Goal: Task Accomplishment & Management: Manage account settings

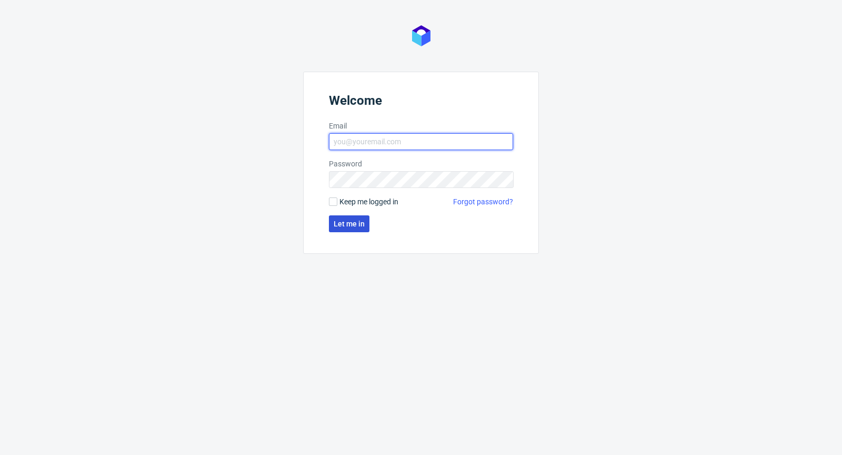
type input "[PERSON_NAME][EMAIL_ADDRESS][DOMAIN_NAME]"
click at [358, 228] on button "Let me in" at bounding box center [349, 223] width 41 height 17
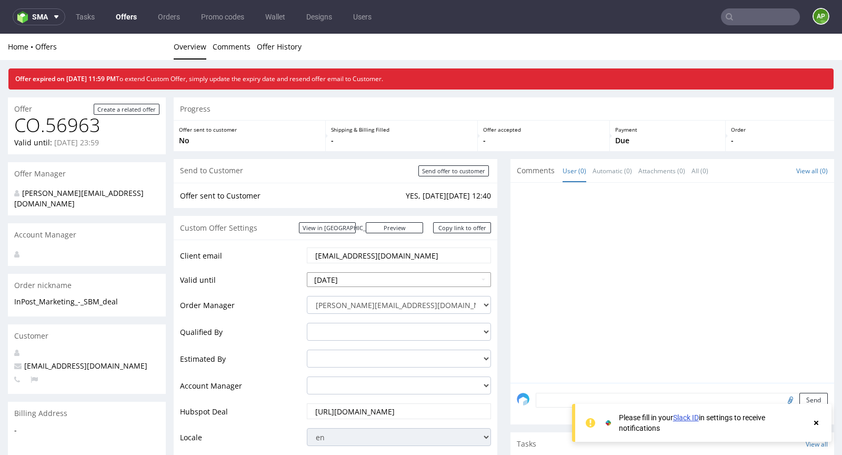
click at [345, 280] on input "2025-09-26" at bounding box center [399, 279] width 184 height 15
click at [346, 251] on td "30" at bounding box center [348, 247] width 16 height 16
type input "[DATE]"
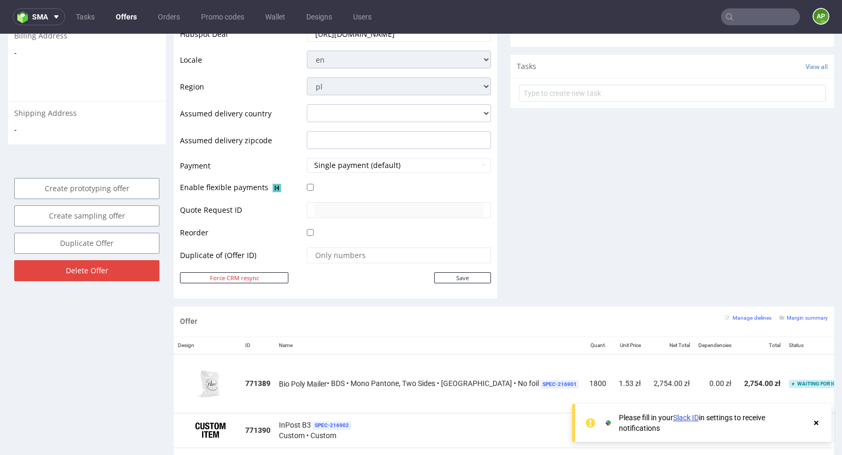
scroll to position [382, 0]
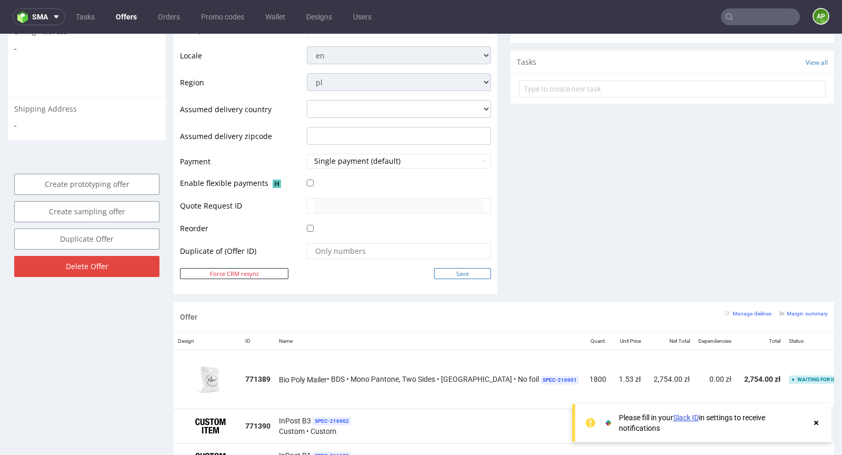
click at [453, 275] on input "Save" at bounding box center [462, 273] width 57 height 11
type input "In progress..."
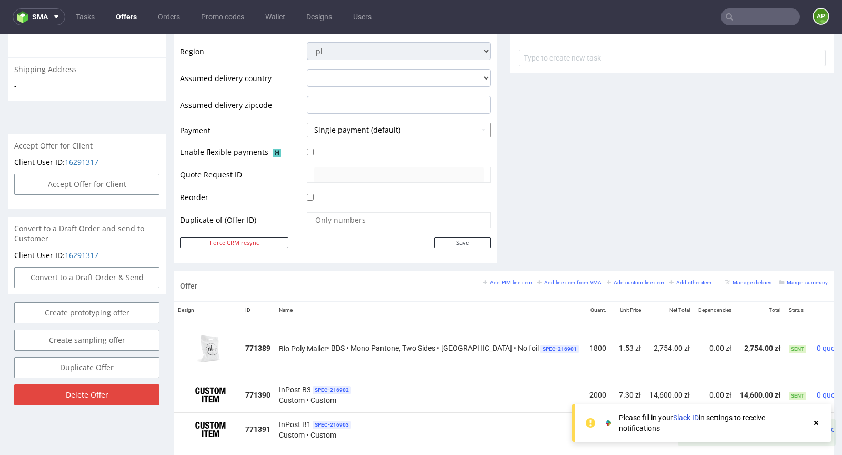
scroll to position [393, 0]
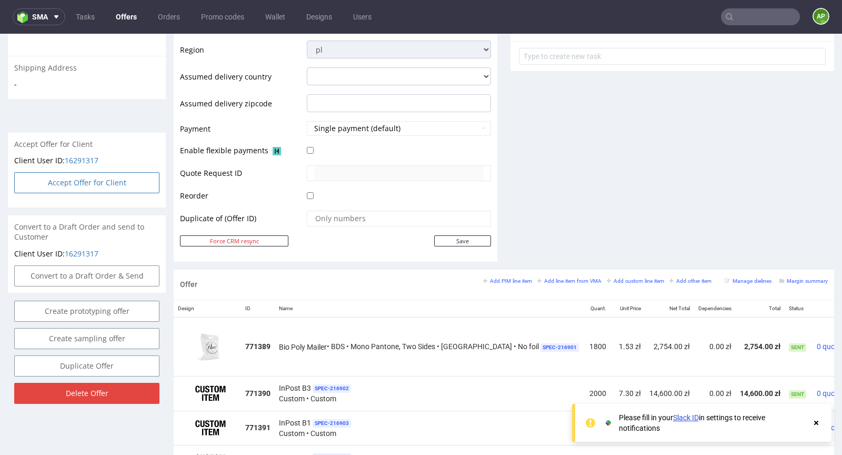
click at [121, 176] on button "Accept Offer for Client" at bounding box center [86, 182] width 145 height 21
select select "179"
select select "2526"
select select "b2b"
select select "179"
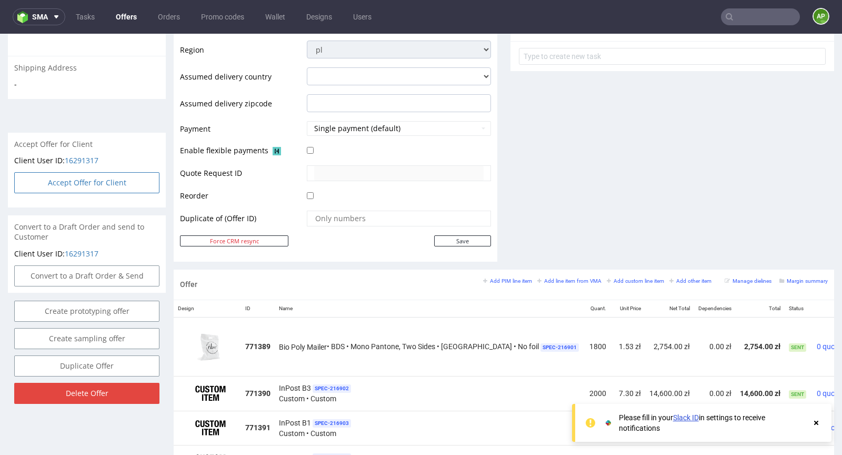
select select "2524"
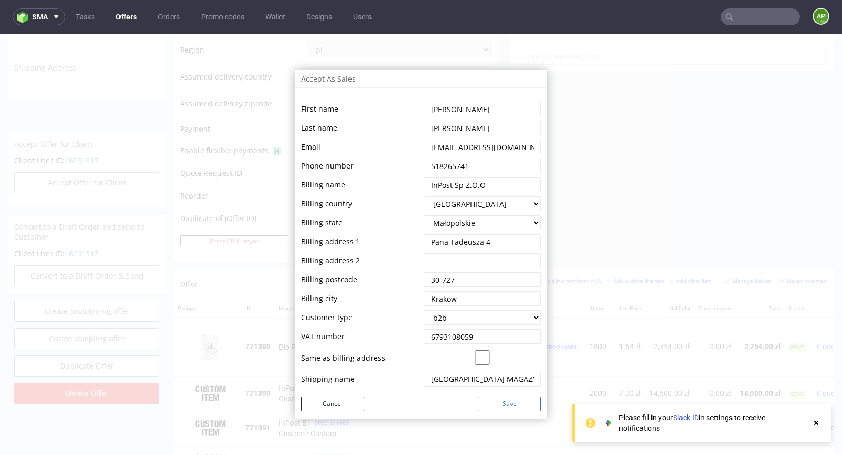
click at [515, 404] on button "Save" at bounding box center [509, 403] width 63 height 15
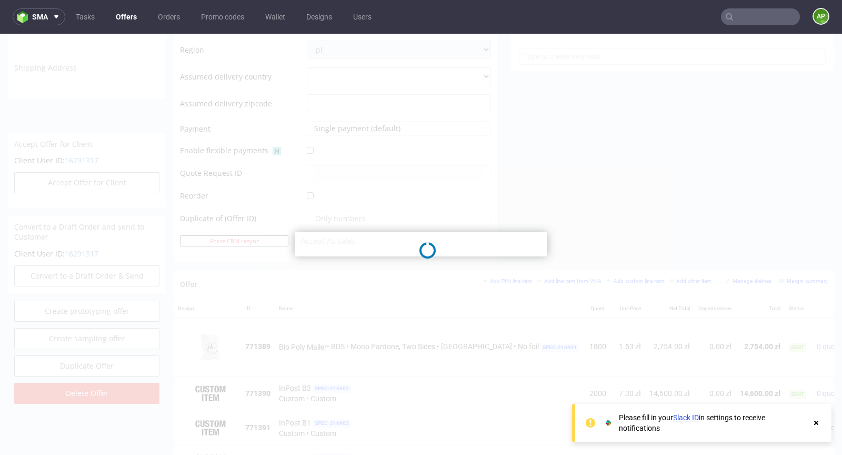
select select "179"
select select "2526"
select select "b2b"
select select "179"
select select "2524"
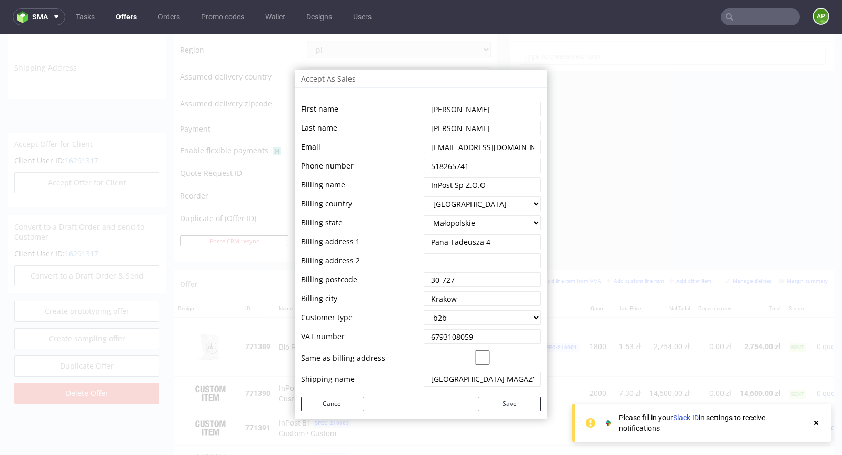
click at [587, 134] on div "Accept As Sales First name Last name Email Phone number Billing name Billing co…" at bounding box center [421, 244] width 842 height 421
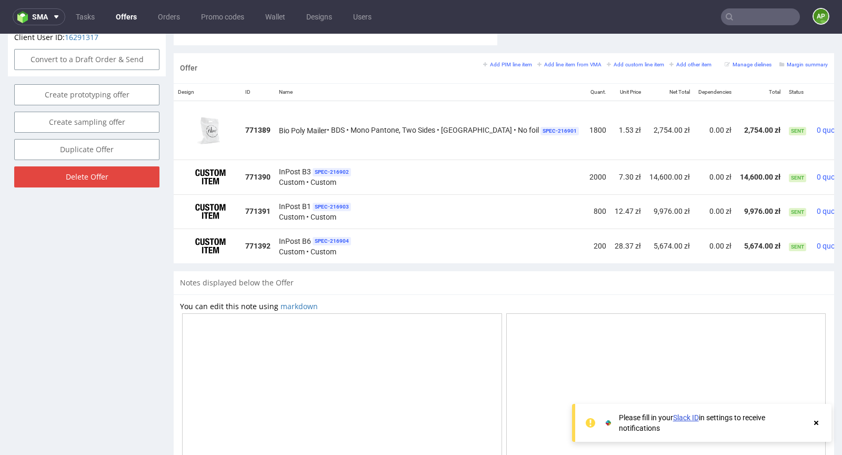
scroll to position [607, 0]
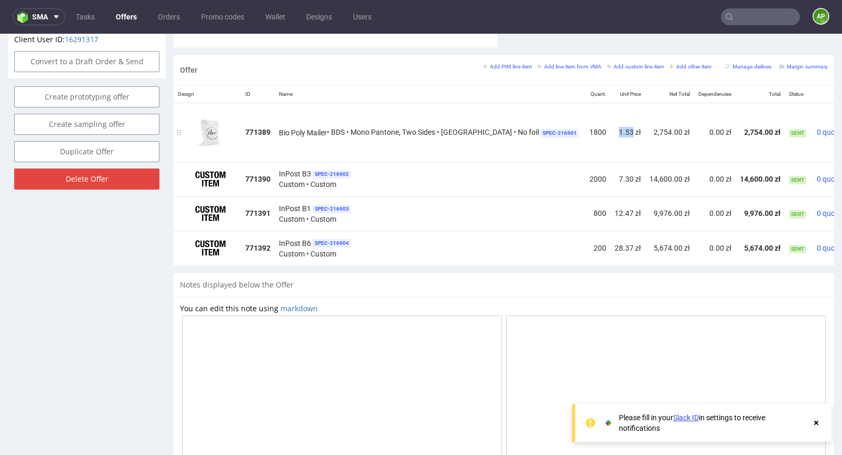
drag, startPoint x: 603, startPoint y: 131, endPoint x: 582, endPoint y: 131, distance: 20.5
click at [610, 131] on td "1.53 zł" at bounding box center [627, 132] width 35 height 59
copy td "1.53"
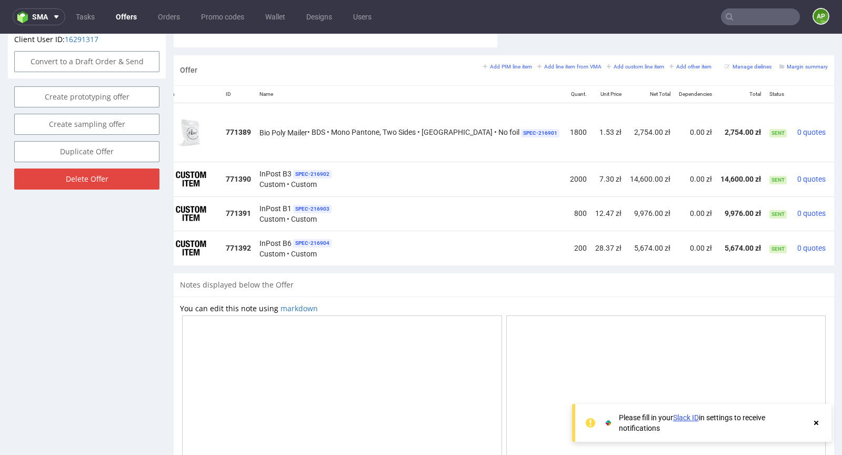
click at [834, 125] on icon at bounding box center [837, 128] width 6 height 7
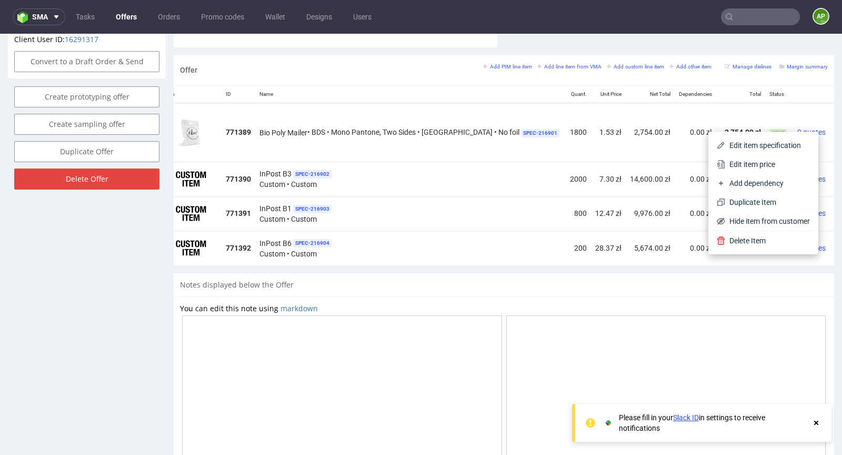
click at [626, 137] on td "2,754.00 zł" at bounding box center [650, 132] width 49 height 59
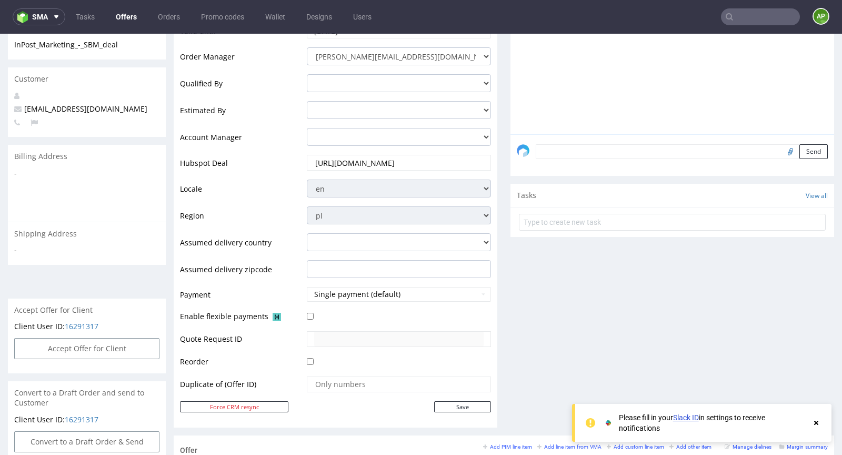
scroll to position [188, 0]
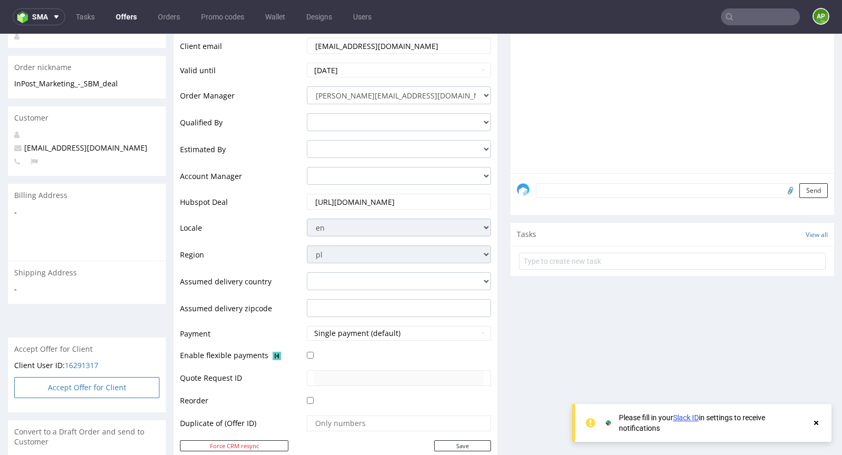
click at [65, 380] on button "Accept Offer for Client" at bounding box center [86, 387] width 145 height 21
select select "179"
select select "2526"
select select "b2b"
select select "179"
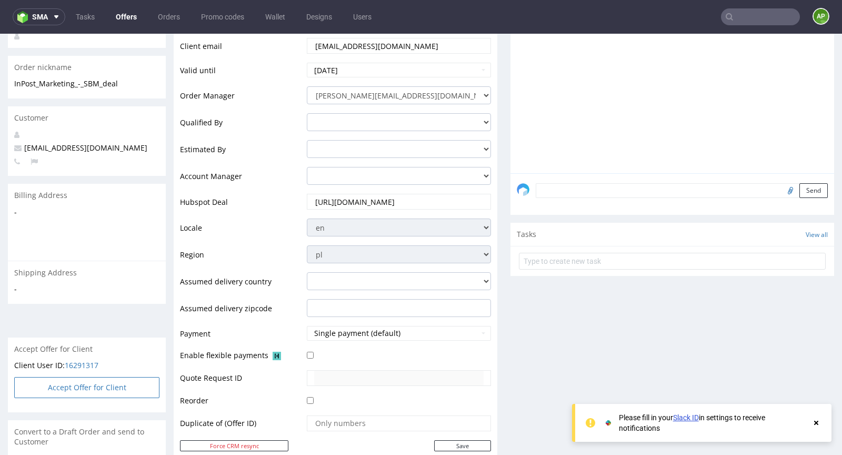
select select "2524"
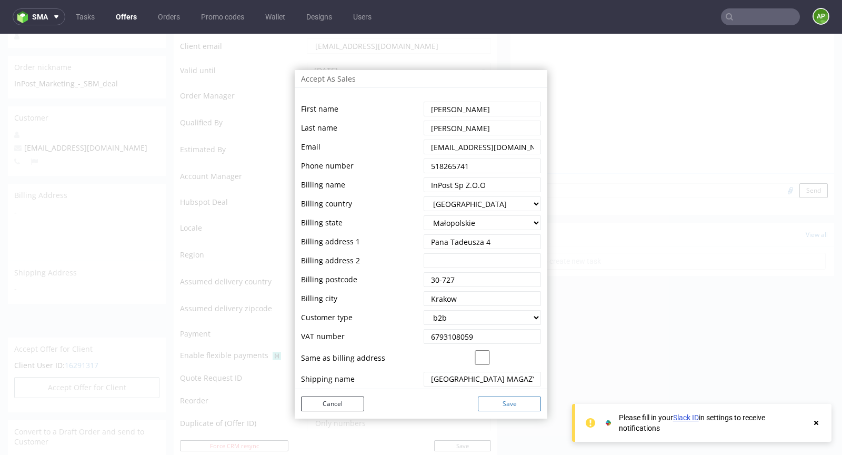
click at [505, 404] on button "Save" at bounding box center [509, 403] width 63 height 15
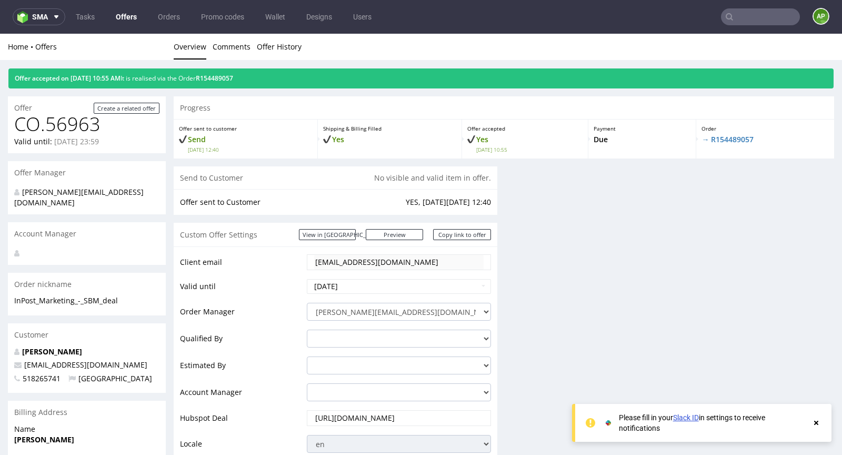
scroll to position [217, 0]
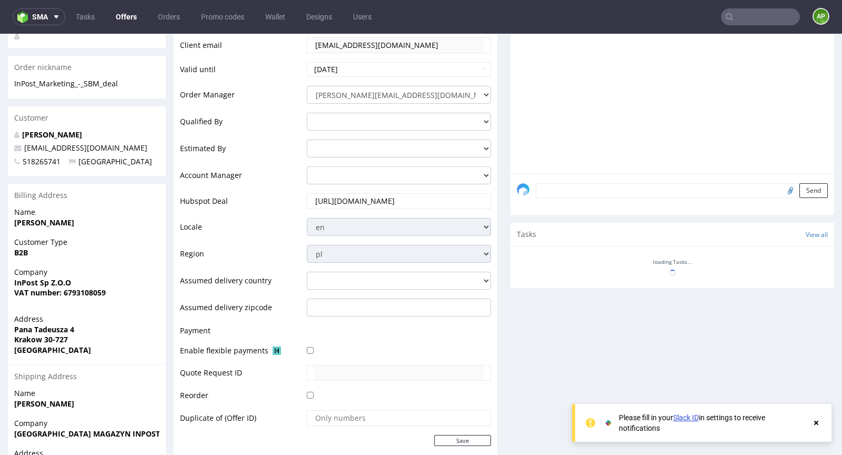
click at [818, 424] on use at bounding box center [816, 422] width 4 height 4
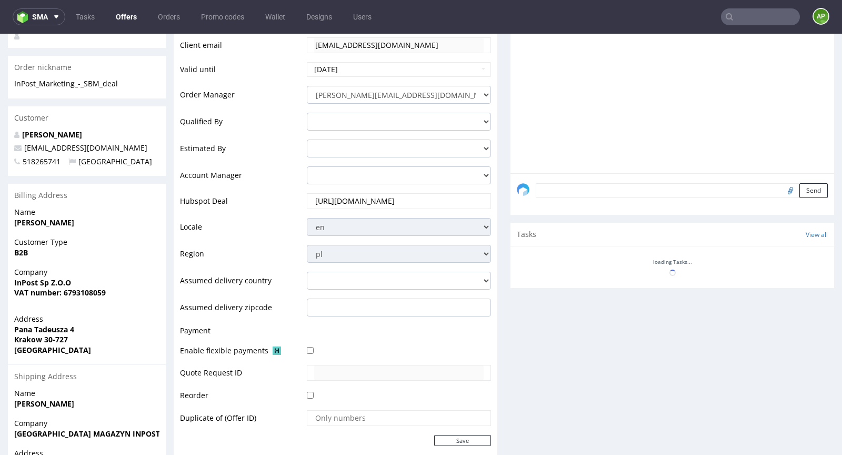
scroll to position [0, 0]
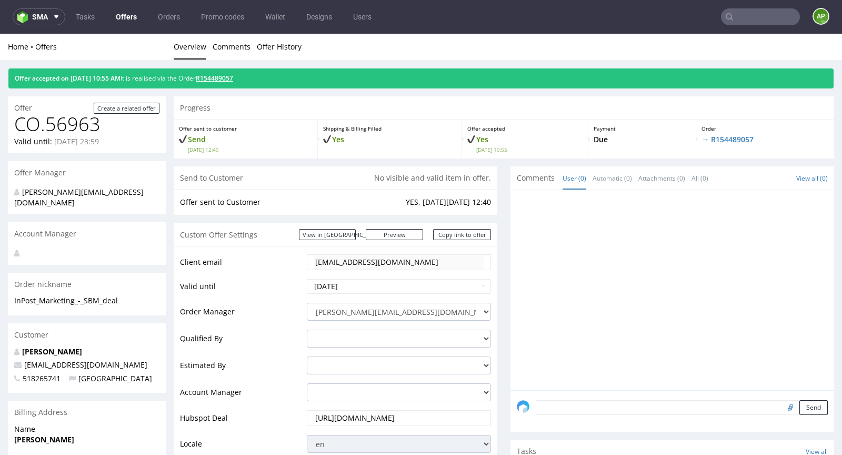
click at [233, 76] on link "R154489057" at bounding box center [214, 78] width 37 height 9
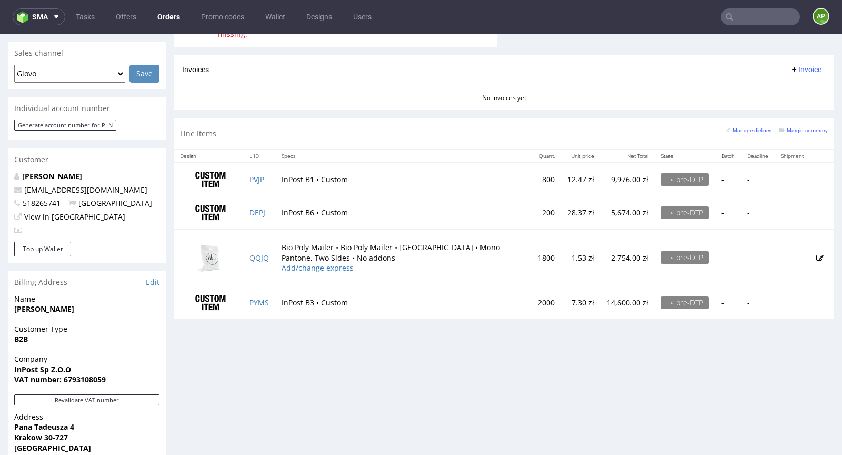
scroll to position [437, 0]
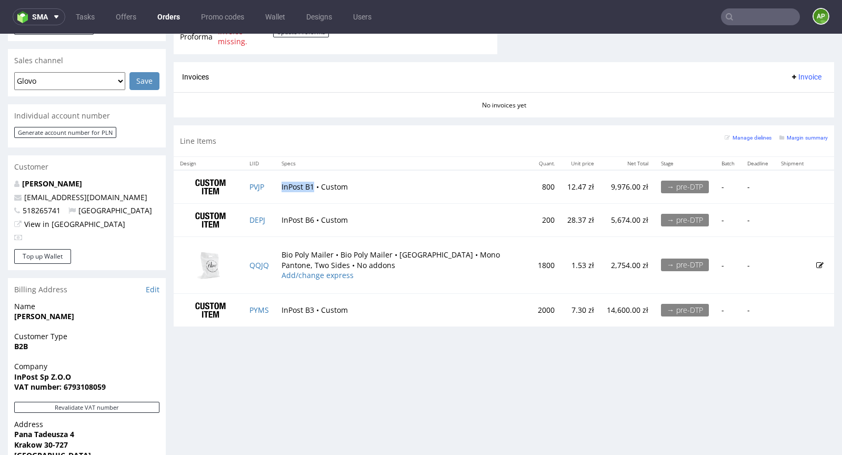
drag, startPoint x: 281, startPoint y: 183, endPoint x: 314, endPoint y: 182, distance: 32.6
click at [314, 182] on td "InPost B1 • Custom" at bounding box center [403, 186] width 256 height 33
click at [310, 182] on td "InPost B1 • Custom" at bounding box center [403, 186] width 256 height 33
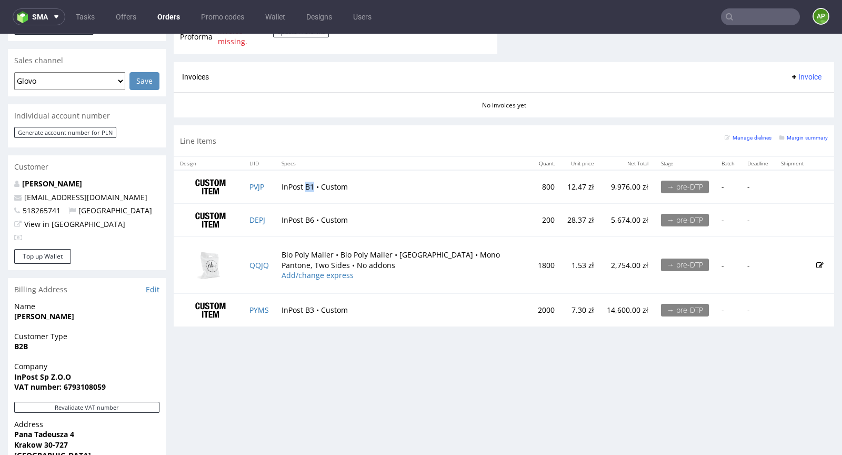
click at [310, 182] on td "InPost B1 • Custom" at bounding box center [403, 186] width 256 height 33
copy td "B1"
click at [561, 184] on td "12.47 zł" at bounding box center [580, 186] width 39 height 33
copy td "12.47"
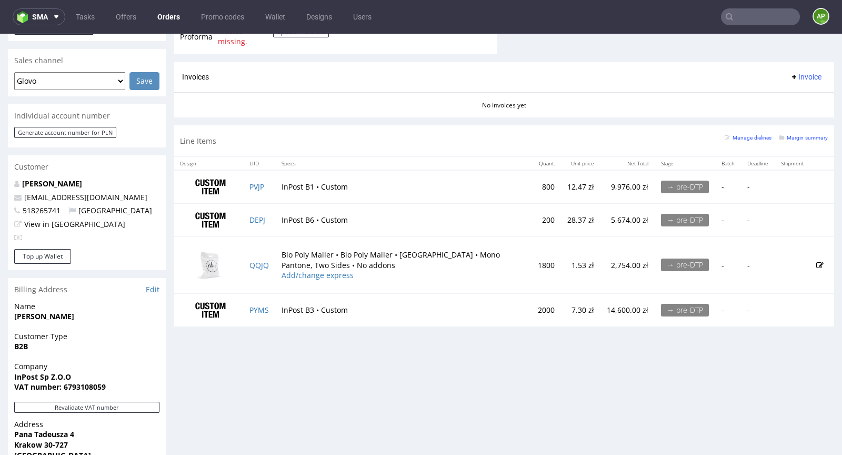
click at [561, 220] on td "28.37 zł" at bounding box center [580, 220] width 39 height 33
copy td "28.37"
drag, startPoint x: 558, startPoint y: 220, endPoint x: 580, endPoint y: 219, distance: 22.7
click at [571, 220] on td "28.37 zł" at bounding box center [580, 220] width 39 height 33
